Goal: Find specific page/section: Find specific page/section

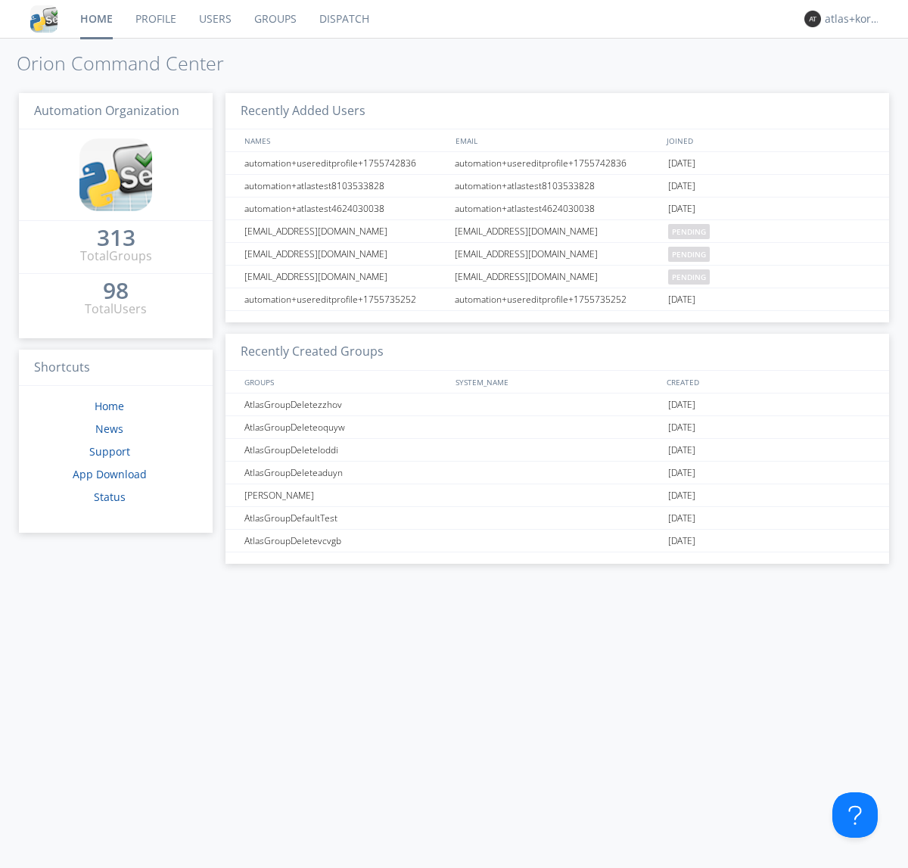
click at [343, 19] on link "Dispatch" at bounding box center [344, 19] width 73 height 38
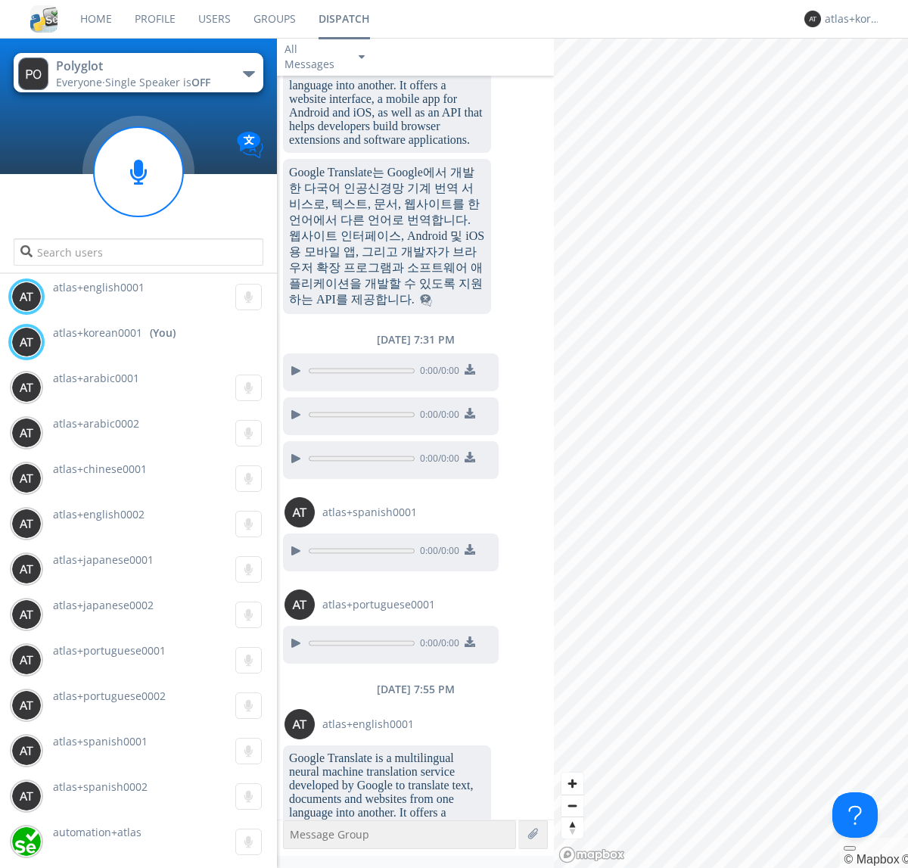
scroll to position [1831, 0]
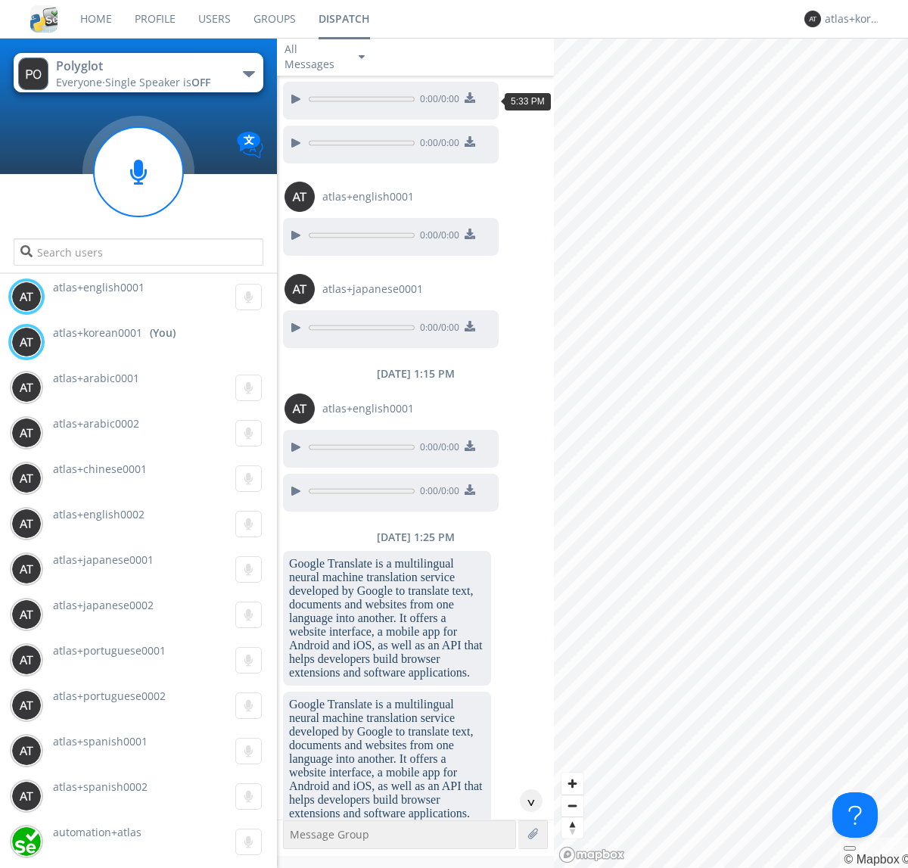
scroll to position [2360, 0]
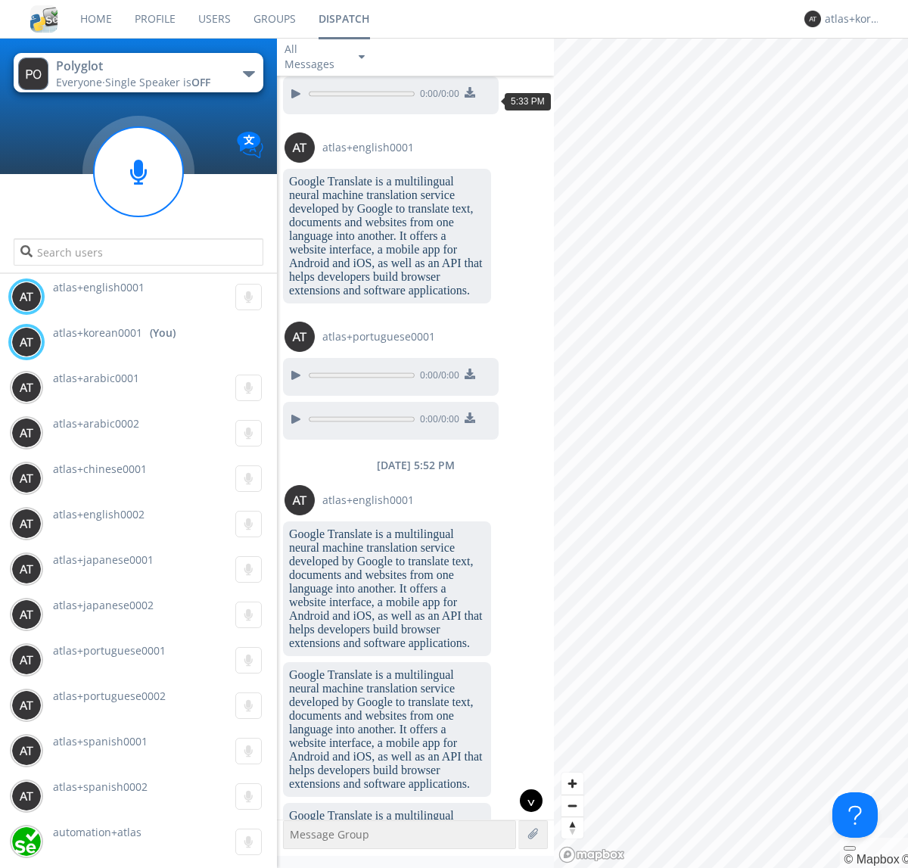
click at [525, 801] on div "^" at bounding box center [531, 801] width 23 height 23
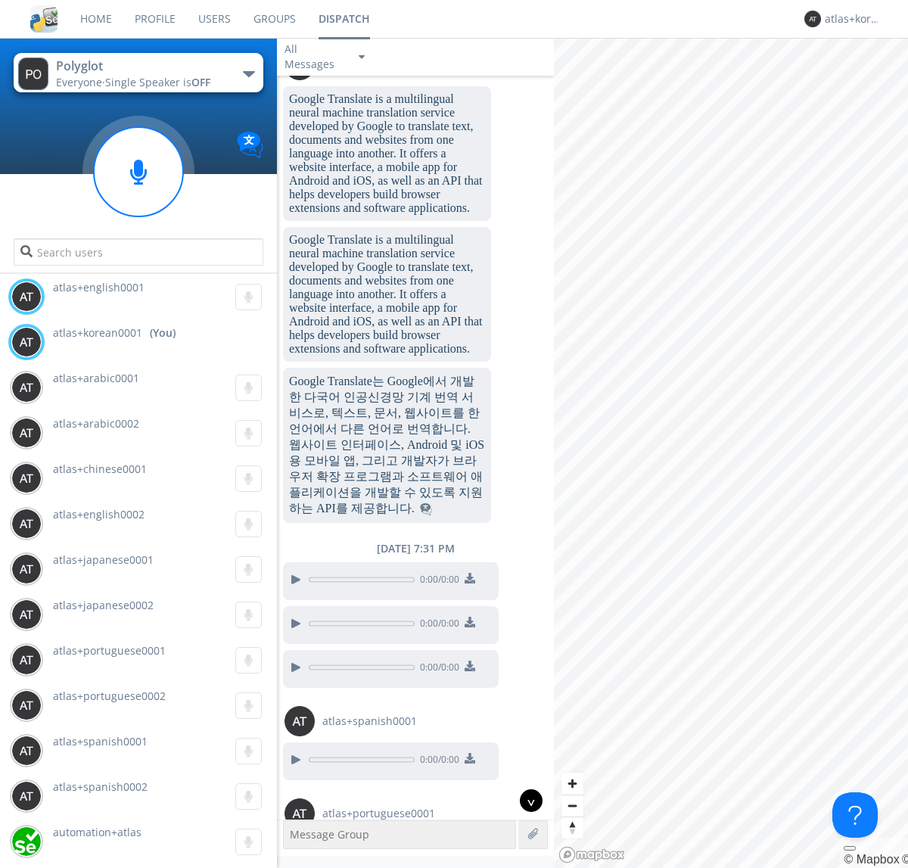
scroll to position [4076, 0]
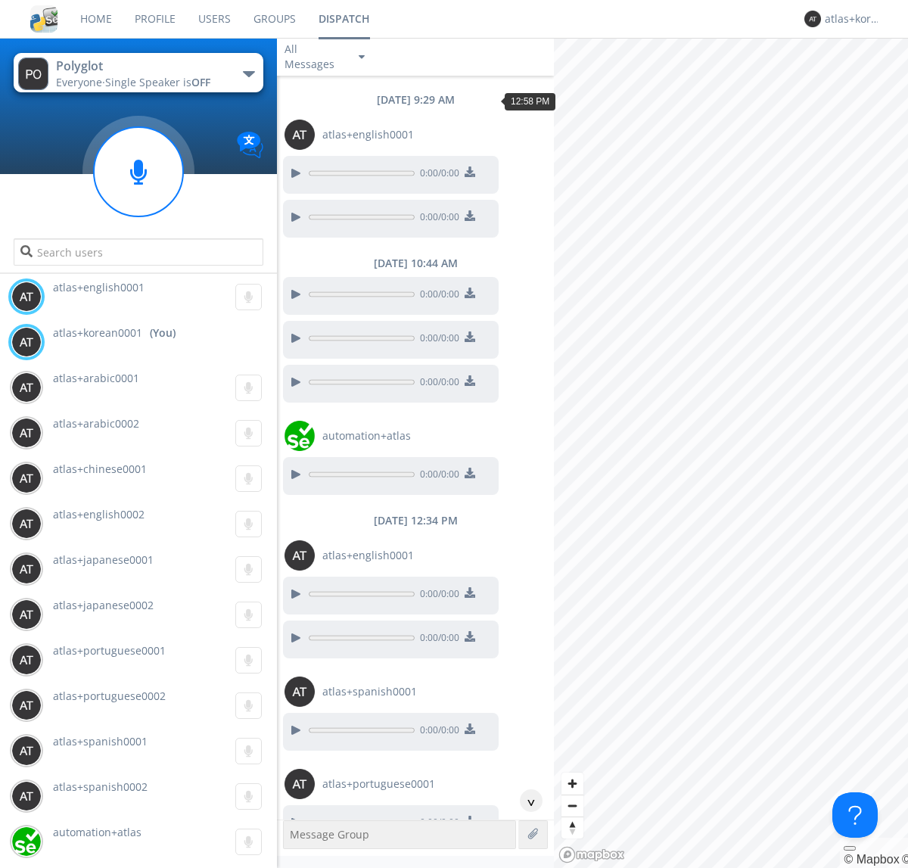
scroll to position [1095, 0]
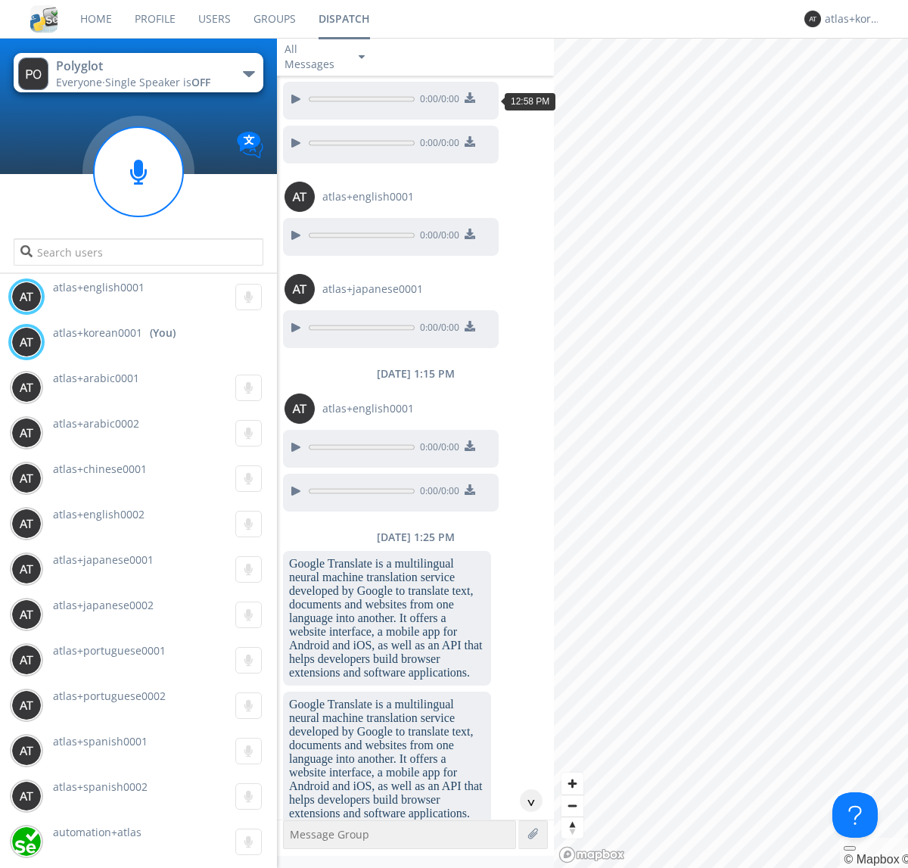
click at [525, 801] on div "^" at bounding box center [531, 801] width 23 height 23
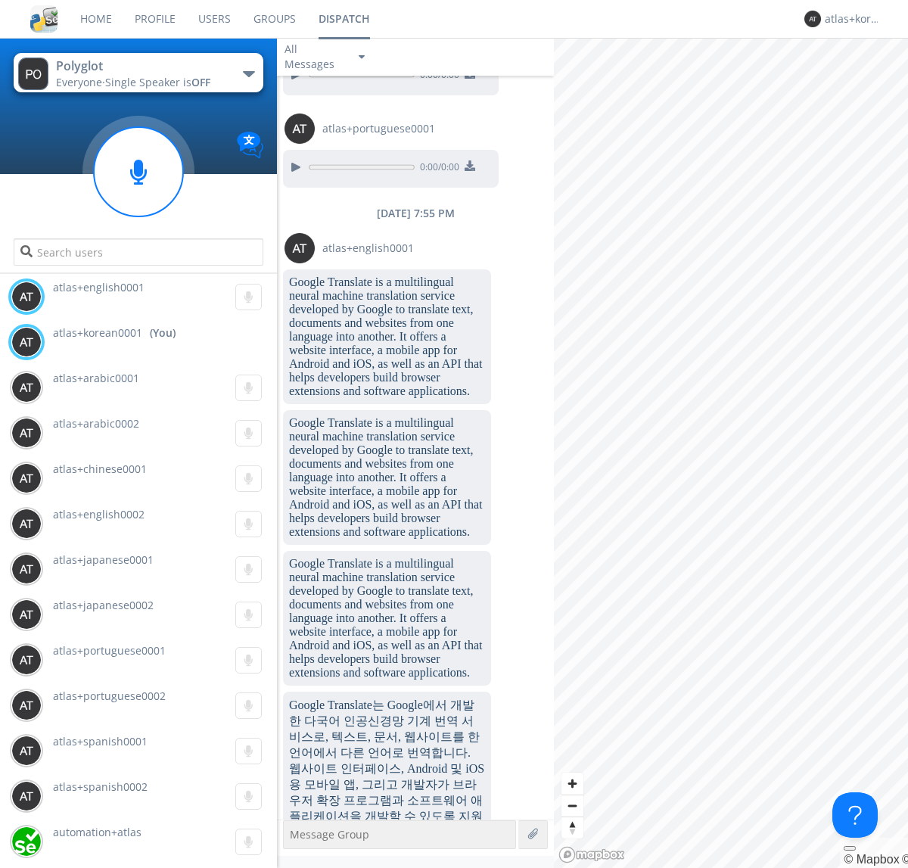
scroll to position [5344, 0]
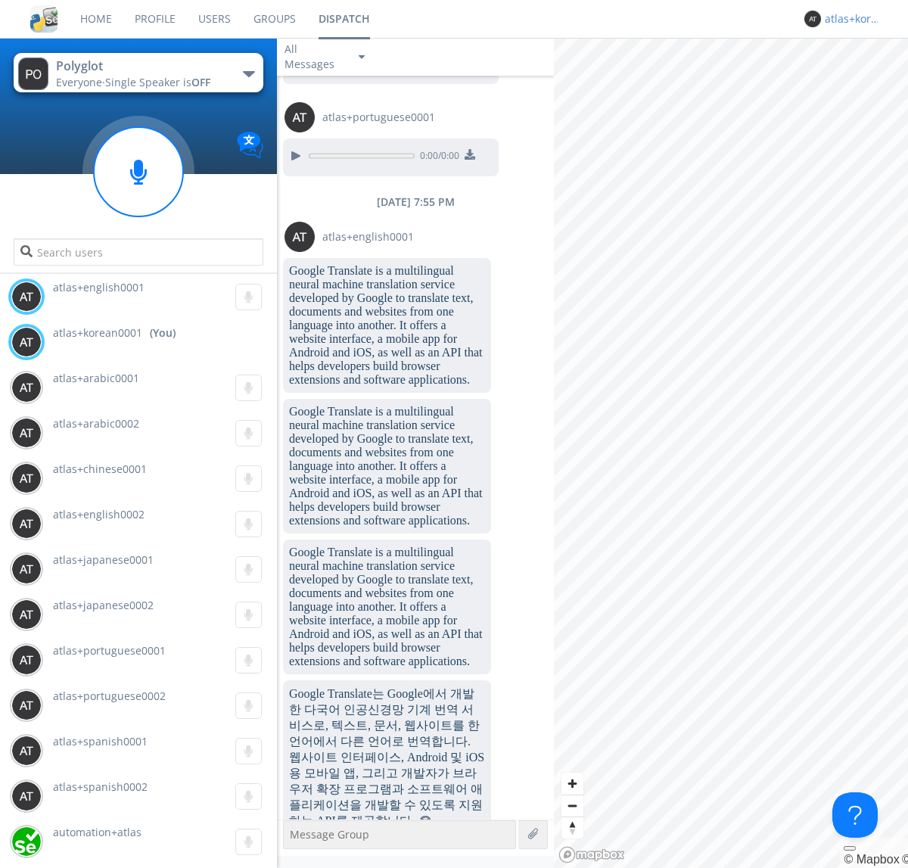
click at [849, 19] on div "atlas+korean0001" at bounding box center [853, 18] width 57 height 15
